Goal: Task Accomplishment & Management: Use online tool/utility

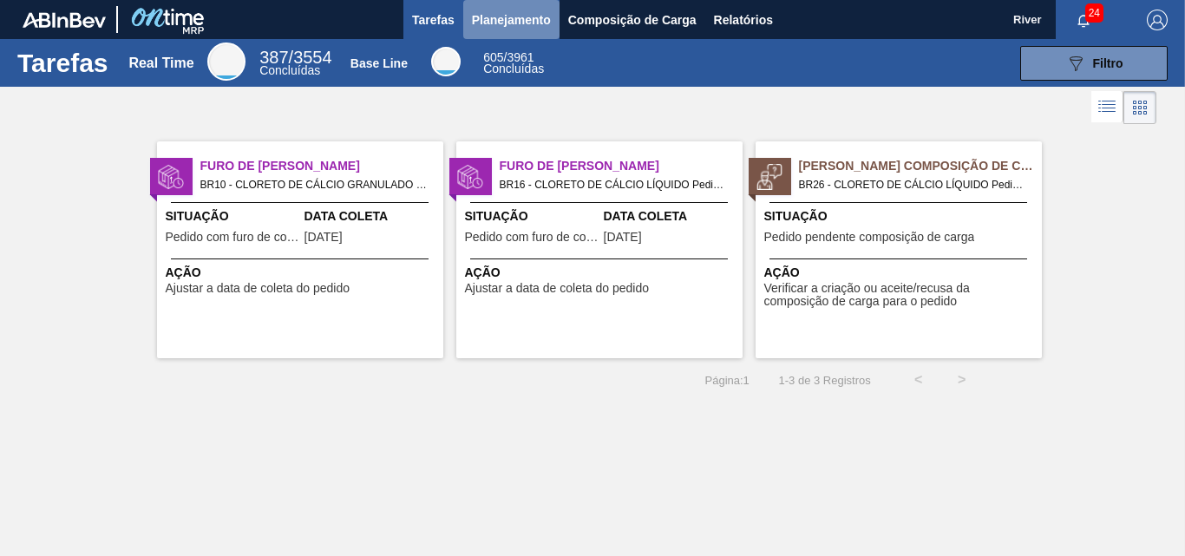
click at [500, 17] on span "Planejamento" at bounding box center [511, 20] width 79 height 21
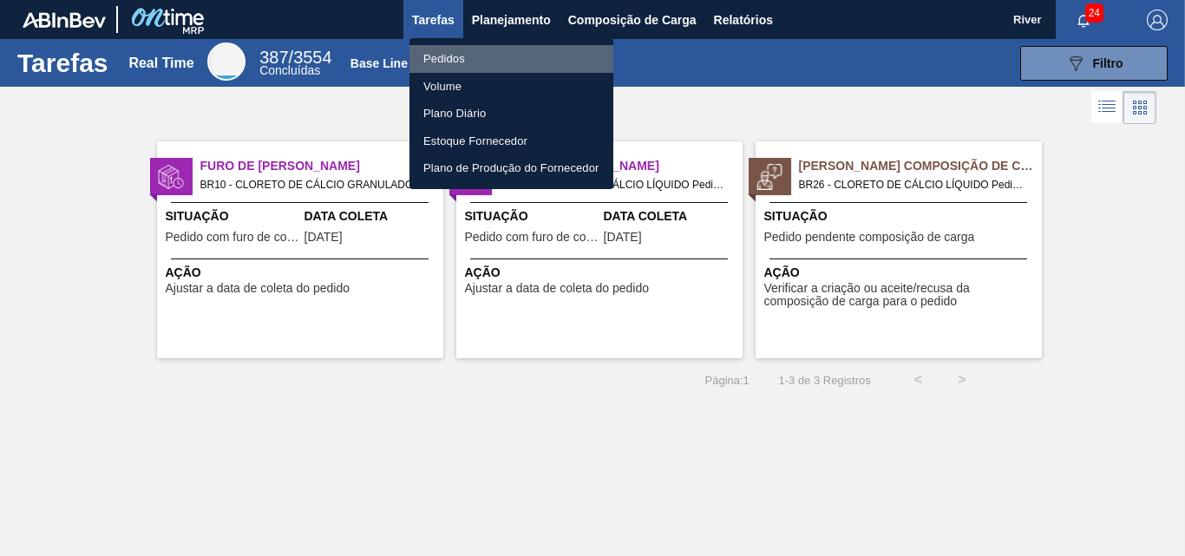
click at [449, 56] on li "Pedidos" at bounding box center [511, 59] width 204 height 28
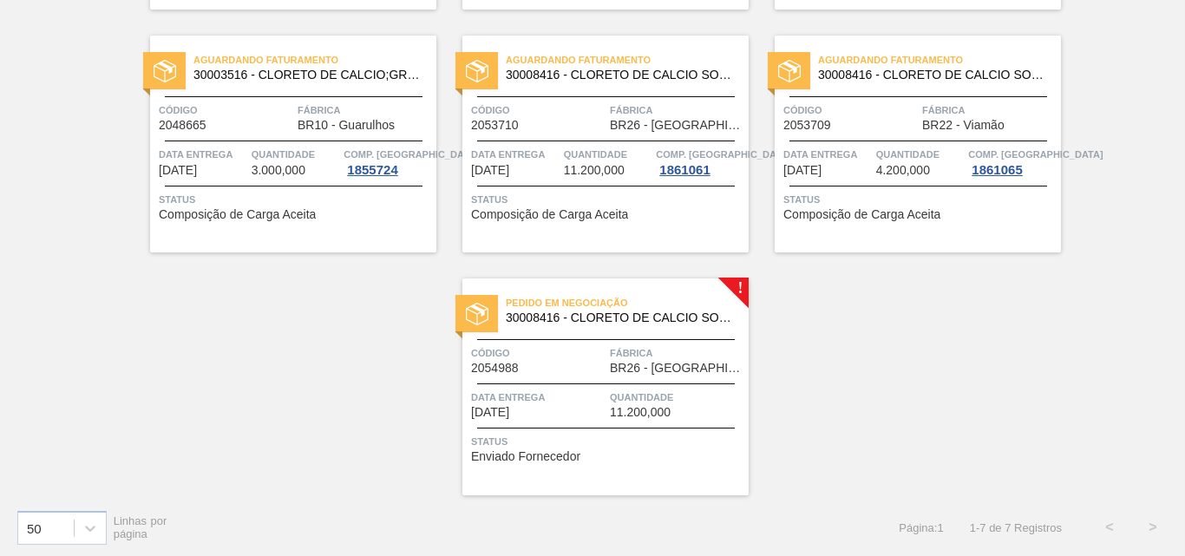
scroll to position [369, 0]
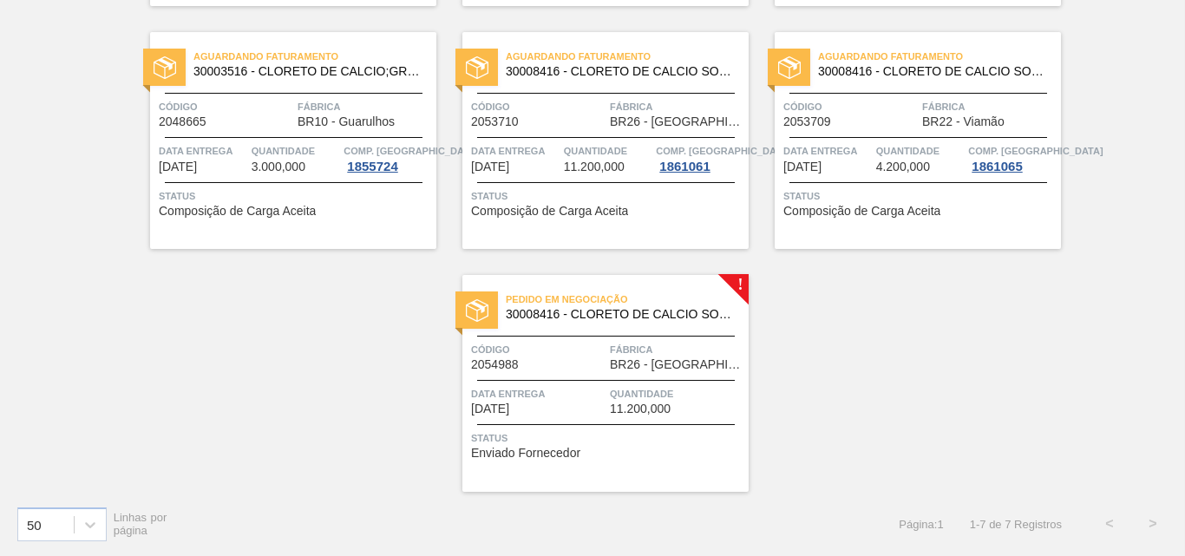
click at [491, 306] on div at bounding box center [476, 309] width 42 height 37
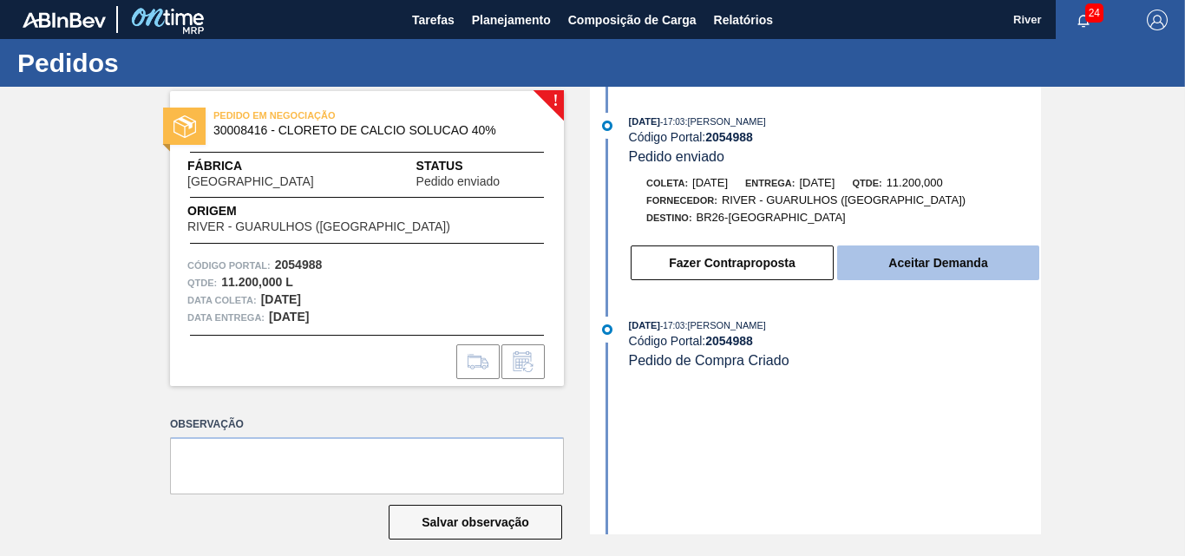
click at [868, 265] on button "Aceitar Demanda" at bounding box center [938, 262] width 202 height 35
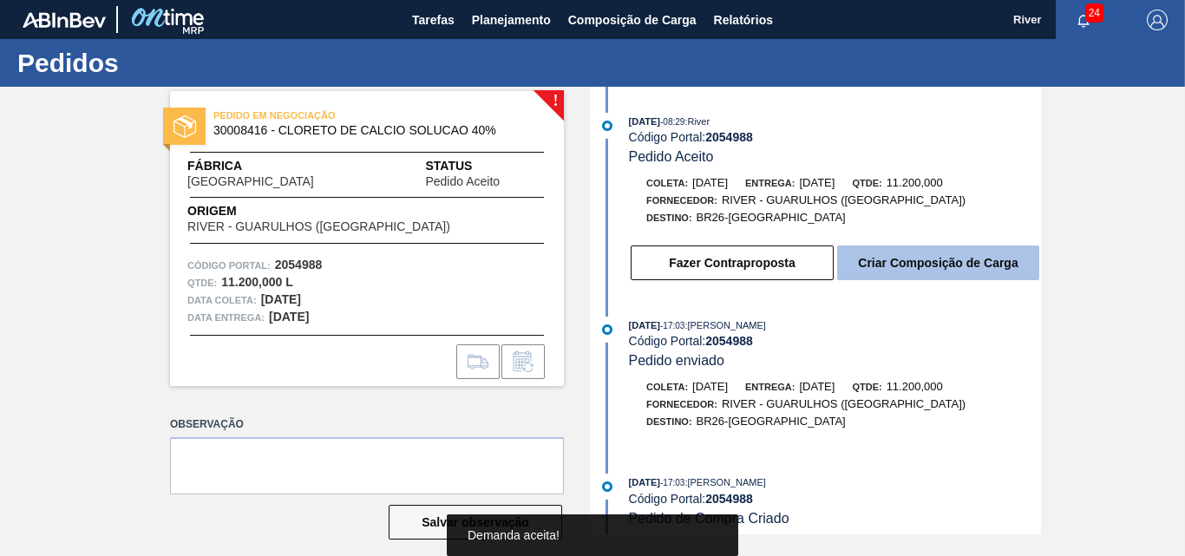
click at [848, 263] on button "Criar Composição de Carga" at bounding box center [938, 262] width 202 height 35
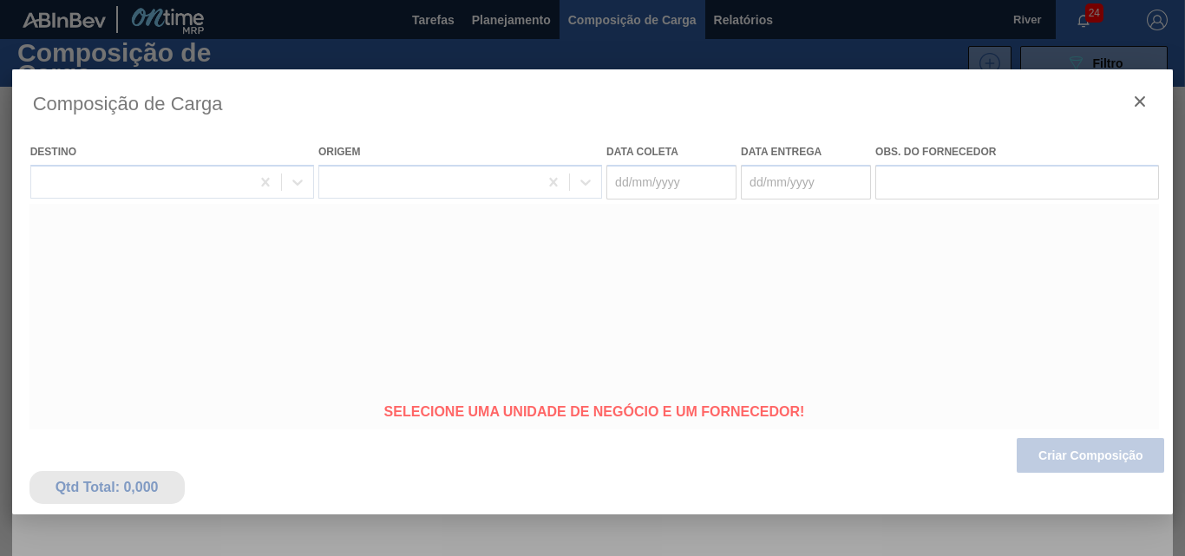
type coleta "[DATE]"
type Entrega "[DATE]"
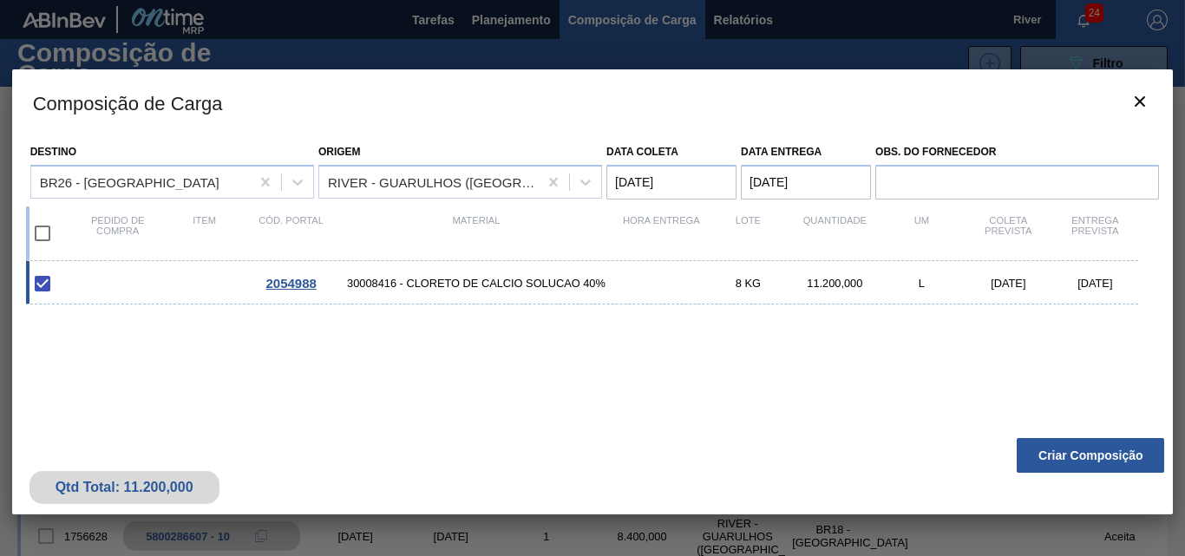
drag, startPoint x: 1028, startPoint y: 459, endPoint x: 1013, endPoint y: 427, distance: 35.3
click at [1019, 433] on div "Qtd Total: 11.200,000 Criar Composição" at bounding box center [592, 471] width 1161 height 85
click at [1024, 450] on button "Criar Composição" at bounding box center [1089, 455] width 147 height 35
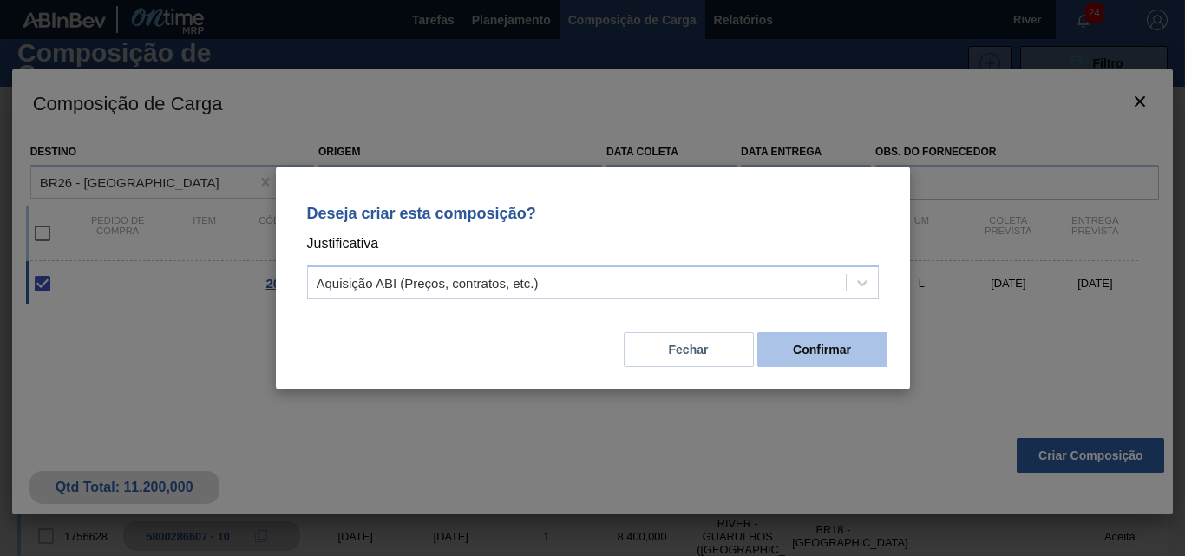
click at [857, 346] on button "Confirmar" at bounding box center [822, 349] width 130 height 35
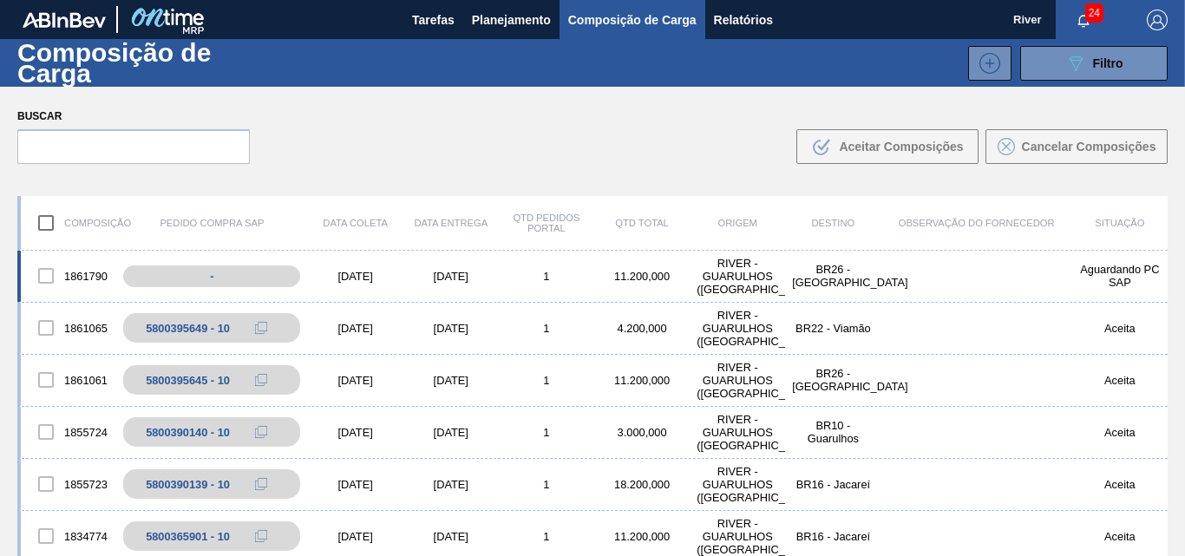
click at [346, 276] on div "[DATE]" at bounding box center [355, 276] width 95 height 13
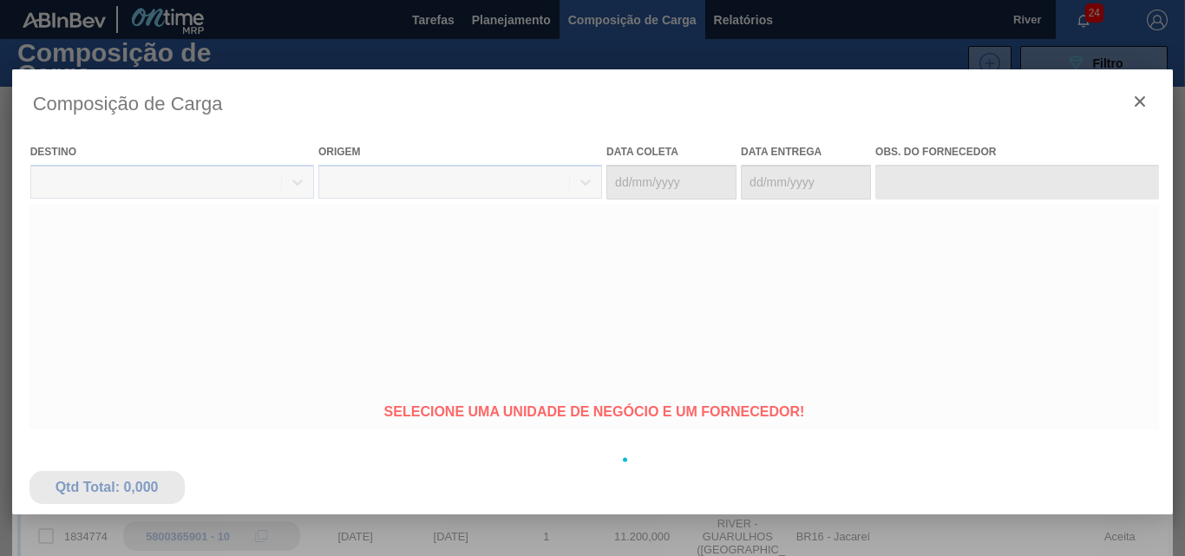
type coleta "[DATE]"
type Entrega "[DATE]"
